Goal: Task Accomplishment & Management: Use online tool/utility

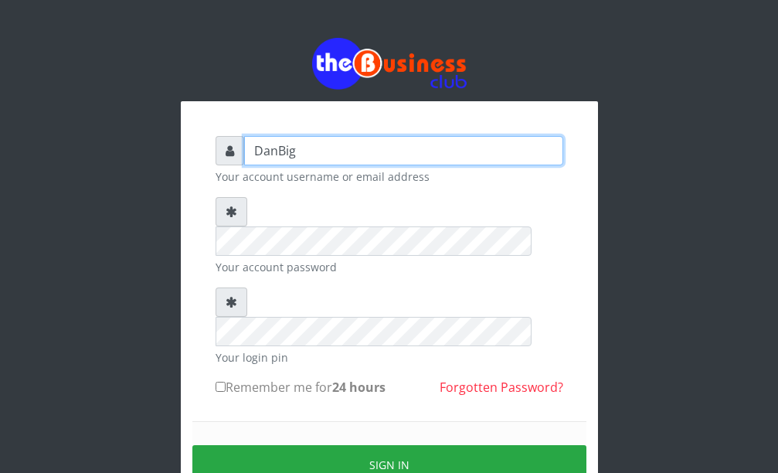
click at [475, 148] on input "DanBig" at bounding box center [403, 150] width 319 height 29
type input "DanBig"
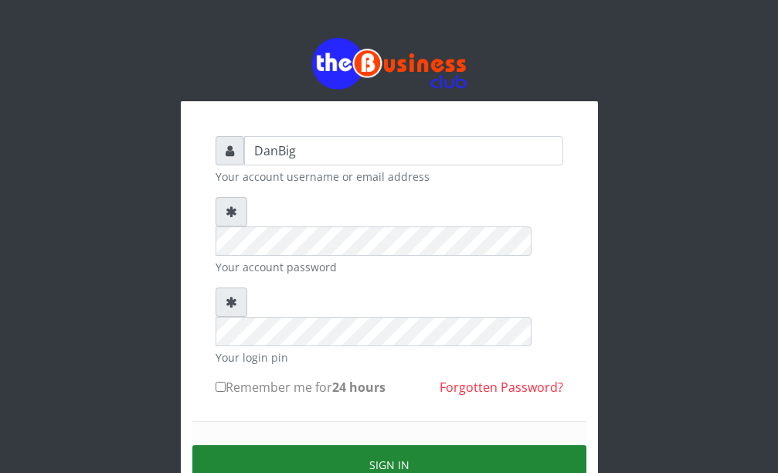
click at [392, 445] on button "Sign in" at bounding box center [389, 464] width 394 height 39
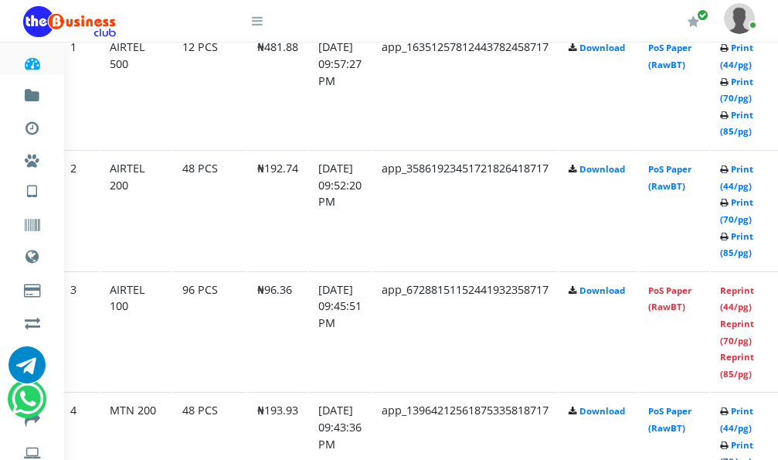
scroll to position [927, 61]
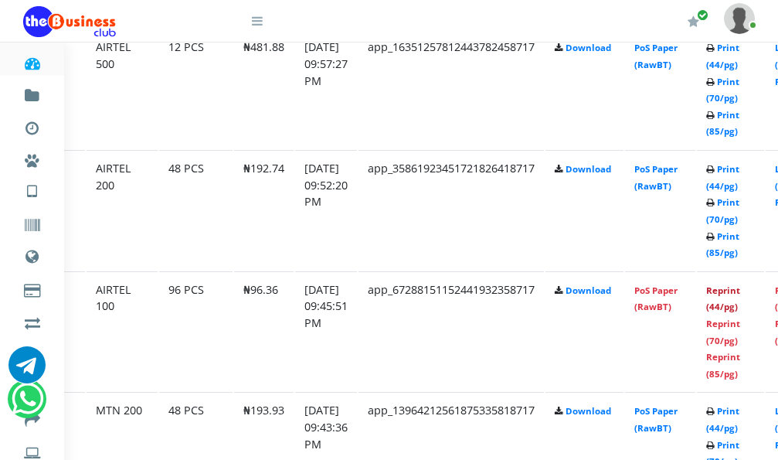
click at [740, 293] on link "Reprint (44/pg)" at bounding box center [723, 298] width 34 height 29
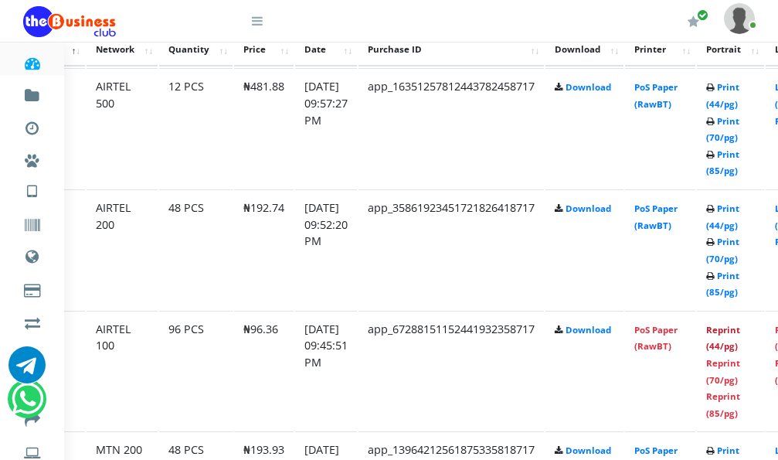
scroll to position [850, 61]
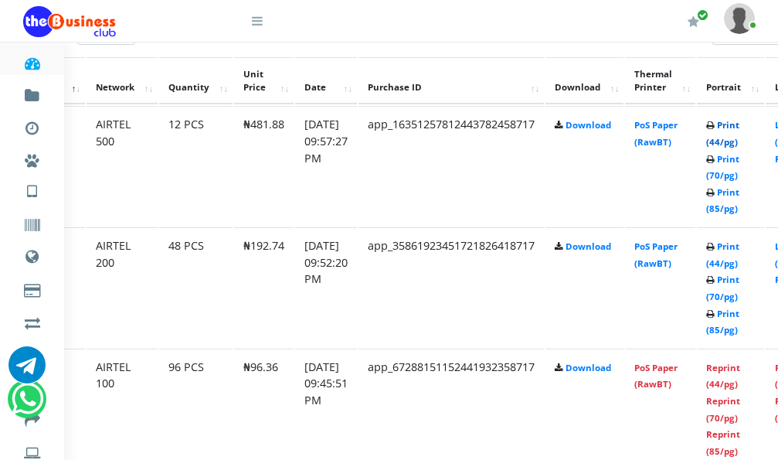
click at [739, 130] on link "Print (44/pg)" at bounding box center [722, 133] width 33 height 29
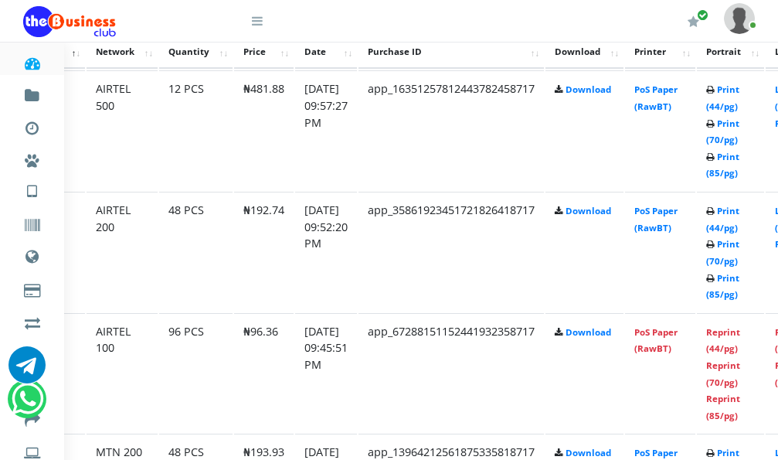
scroll to position [850, 61]
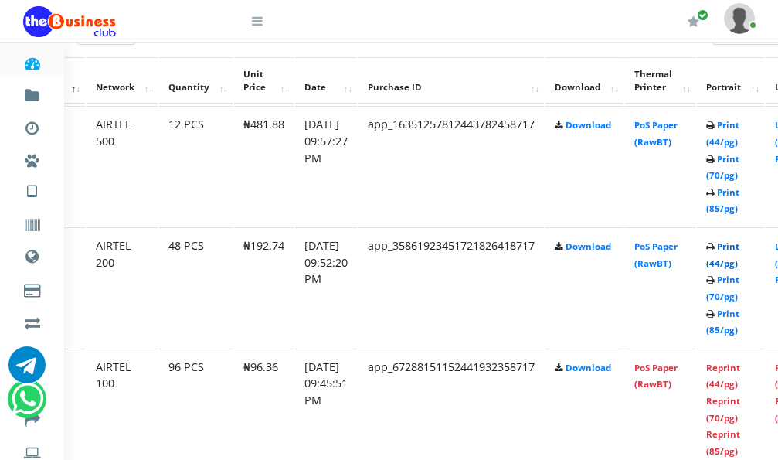
click at [739, 250] on link "Print (44/pg)" at bounding box center [722, 254] width 33 height 29
